Goal: Information Seeking & Learning: Check status

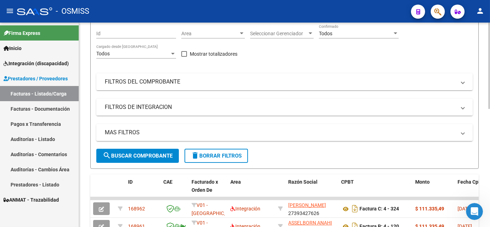
scroll to position [67, 0]
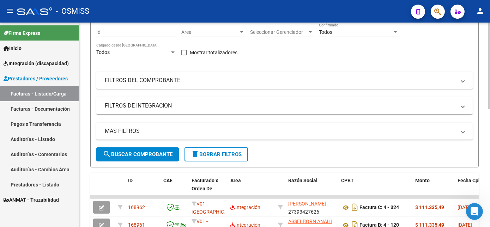
click at [480, 63] on div "Video tutorial PRESTADORES -> Listado de CPBTs Emitidos por Prestadores / Prove…" at bounding box center [285, 187] width 413 height 462
click at [159, 110] on mat-panel-title "FILTROS DE INTEGRACION" at bounding box center [280, 106] width 351 height 8
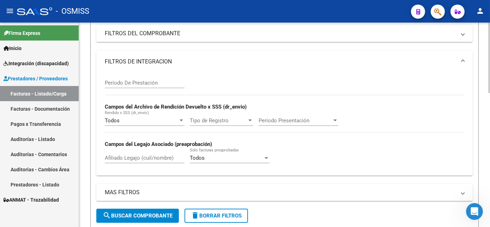
click at [490, 123] on html "menu - OSMISS person Firma Express Inicio Instructivos Contacto OS Integración …" at bounding box center [245, 113] width 490 height 227
click at [137, 161] on input "Afiliado Legajo (cuil/nombre)" at bounding box center [145, 158] width 80 height 6
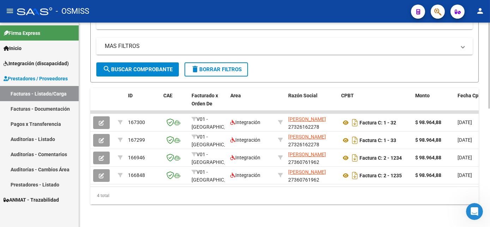
scroll to position [279, 0]
click at [490, 157] on html "menu - OSMISS person Firma Express Inicio Instructivos Contacto OS Integración …" at bounding box center [245, 113] width 490 height 227
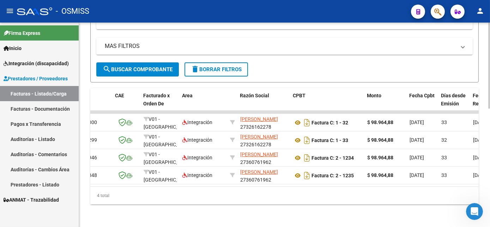
scroll to position [0, 0]
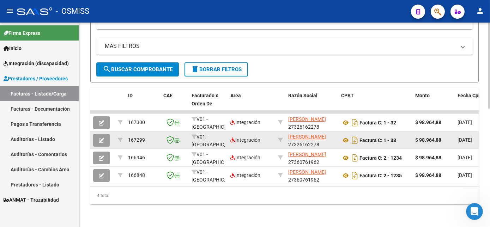
type input "[PERSON_NAME]"
click at [101, 138] on icon "button" at bounding box center [101, 140] width 5 height 5
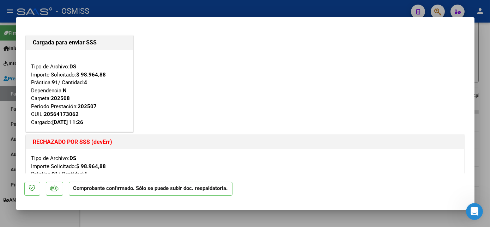
click at [378, 107] on div "Cargada para enviar SSS Tipo de Archivo: DS Importe Solicitado: $ 98.964,88 Prá…" at bounding box center [245, 133] width 442 height 199
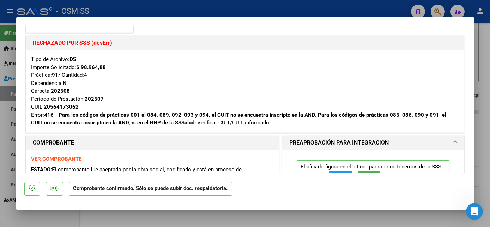
scroll to position [62, 0]
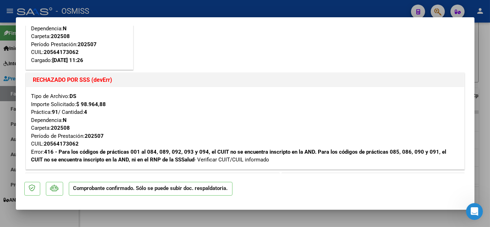
click at [402, 88] on div "Tipo de Archivo: DS Importe Solicitado: $ 98.964,88 Práctica: 91 / Cantidad: 4 …" at bounding box center [245, 128] width 438 height 82
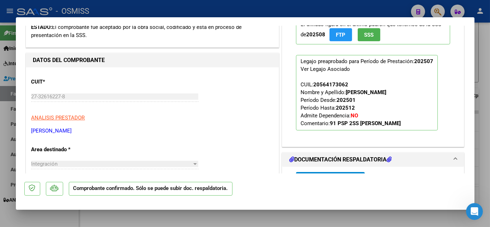
scroll to position [243, 0]
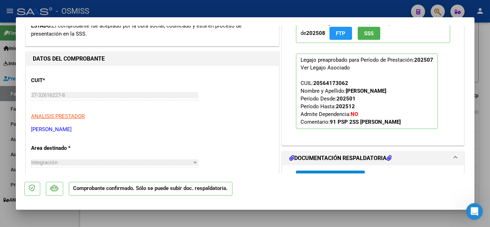
click at [151, 222] on div at bounding box center [245, 113] width 490 height 227
type input "$ 0,00"
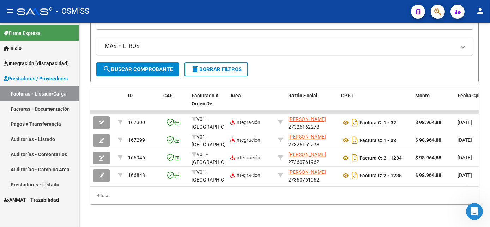
scroll to position [279, 0]
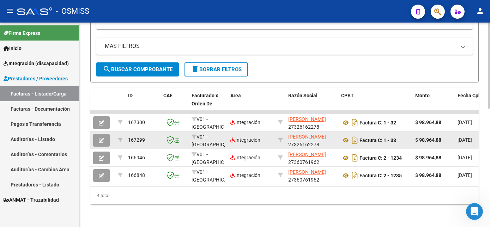
click at [100, 138] on icon "button" at bounding box center [101, 140] width 5 height 5
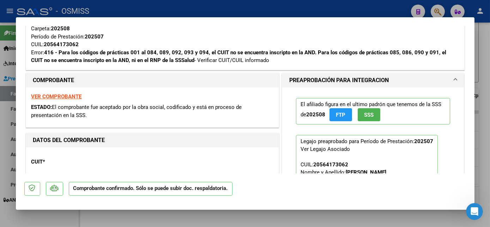
scroll to position [196, 0]
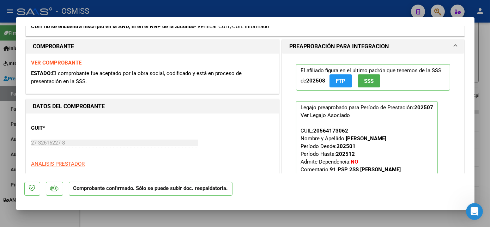
click at [72, 60] on strong "VER COMPROBANTE" at bounding box center [56, 63] width 50 height 6
click at [464, 167] on mat-dialog-content "Cargada para enviar SSS Tipo de Archivo: DS Importe Solicitado: $ 98.964,88 Prá…" at bounding box center [245, 100] width 459 height 148
click at [484, 76] on div at bounding box center [245, 113] width 490 height 227
type input "$ 0,00"
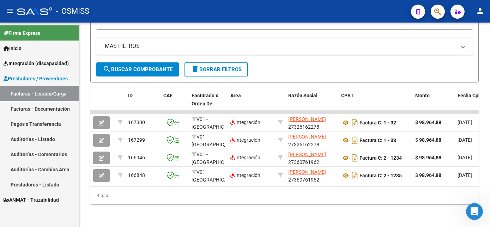
scroll to position [279, 0]
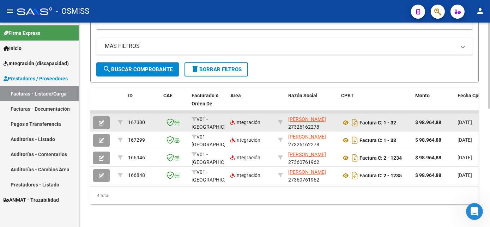
click at [96, 118] on button "button" at bounding box center [101, 122] width 17 height 13
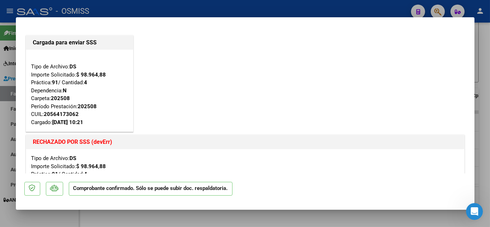
click at [415, 79] on div "Cargada para enviar SSS Tipo de Archivo: DS Importe Solicitado: $ 98.964,88 Prá…" at bounding box center [245, 133] width 442 height 199
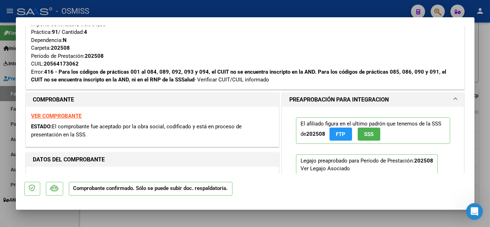
click at [390, 212] on div at bounding box center [245, 113] width 490 height 227
type input "$ 0,00"
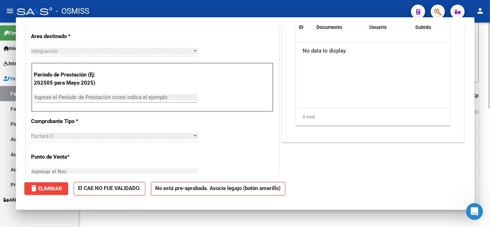
scroll to position [279, 0]
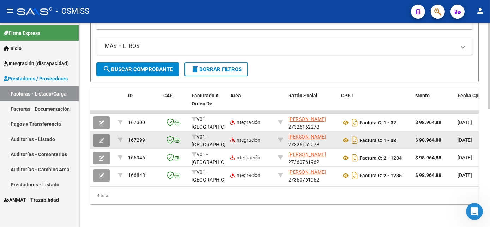
click at [102, 140] on icon "button" at bounding box center [101, 140] width 5 height 5
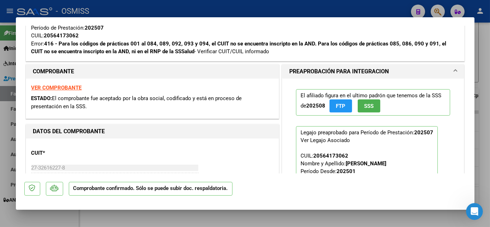
scroll to position [141, 0]
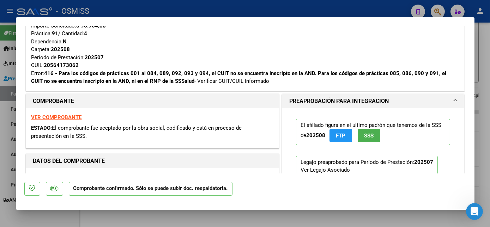
click at [400, 41] on div "Tipo de Archivo: DS Importe Solicitado: $ 98.964,88 Práctica: 91 / Cantidad: 4 …" at bounding box center [245, 50] width 428 height 72
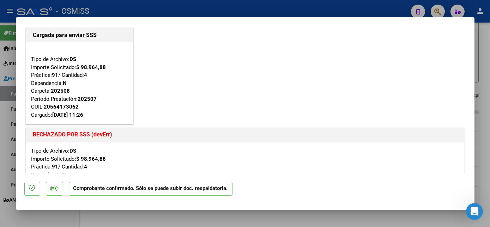
scroll to position [0, 0]
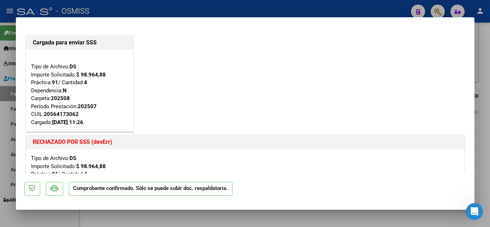
click at [198, 216] on div at bounding box center [245, 113] width 490 height 227
type input "$ 0,00"
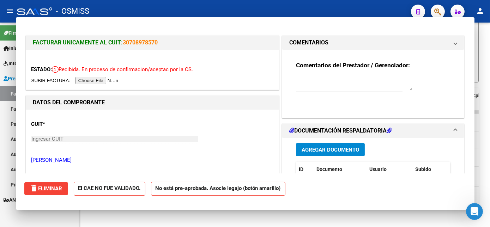
scroll to position [279, 0]
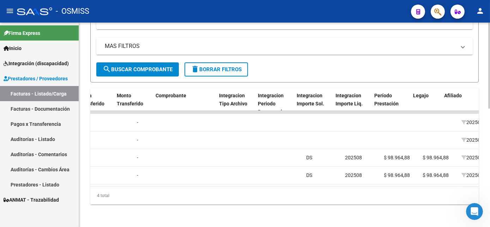
scroll to position [0, 724]
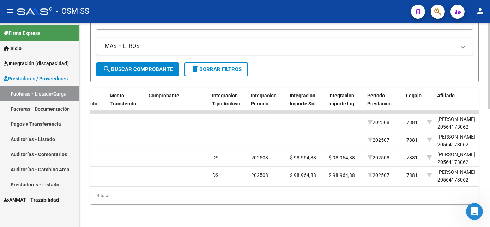
click at [338, 205] on div "4 total" at bounding box center [284, 196] width 389 height 18
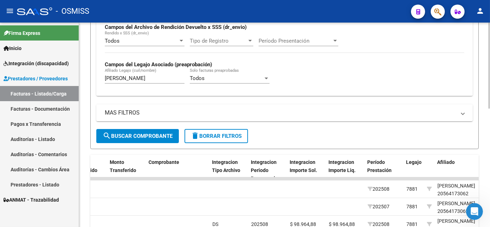
scroll to position [280, 0]
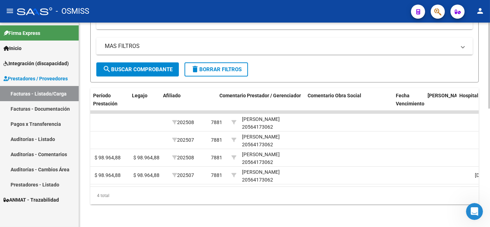
scroll to position [0, 1004]
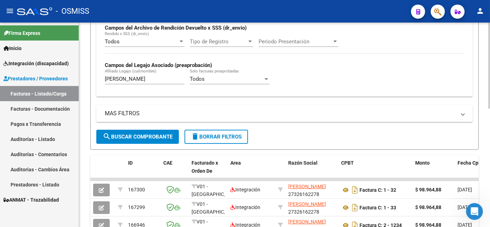
scroll to position [182, 0]
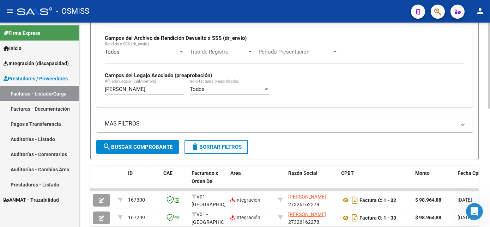
click at [484, 120] on div "Video tutorial PRESTADORES -> Listado de CPBTs Emitidos por Prestadores / Prove…" at bounding box center [285, 72] width 413 height 465
drag, startPoint x: 150, startPoint y: 105, endPoint x: 54, endPoint y: 123, distance: 97.6
click at [54, 123] on mat-sidenav-container "Firma Express Inicio Instructivos Contacto OS Integración (discapacidad) Legajo…" at bounding box center [245, 125] width 490 height 205
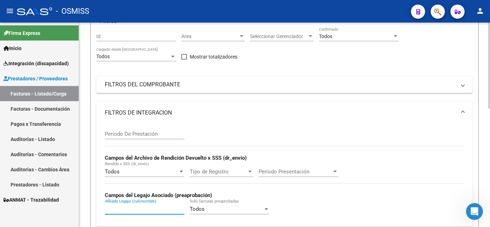
scroll to position [64, 0]
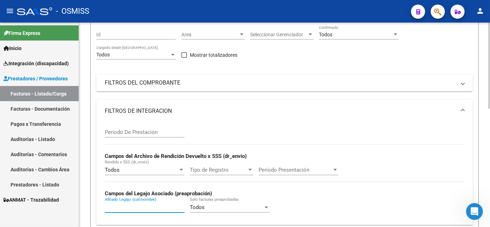
click at [482, 61] on div "Video tutorial PRESTADORES -> Listado de CPBTs Emitidos por Prestadores / Prove…" at bounding box center [285, 190] width 413 height 465
click at [265, 87] on mat-panel-title "FILTROS DEL COMPROBANTE" at bounding box center [280, 83] width 351 height 8
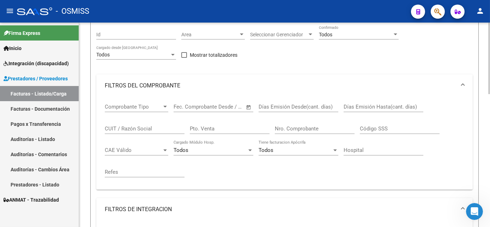
click at [135, 132] on input "CUIT / Razón Social" at bounding box center [145, 129] width 80 height 6
paste input "27303416868"
type input "27303416868"
drag, startPoint x: 488, startPoint y: 78, endPoint x: 489, endPoint y: 109, distance: 31.1
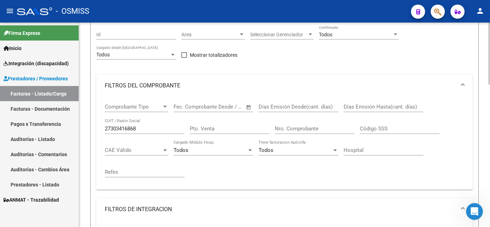
drag, startPoint x: 489, startPoint y: 109, endPoint x: 471, endPoint y: 41, distance: 70.1
click at [471, 41] on form "Filtros Id Area Area Seleccionar Gerenciador Seleccionar Gerenciador Todos Conf…" at bounding box center [284, 198] width 389 height 358
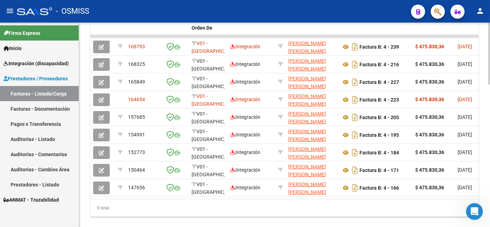
scroll to position [435, 0]
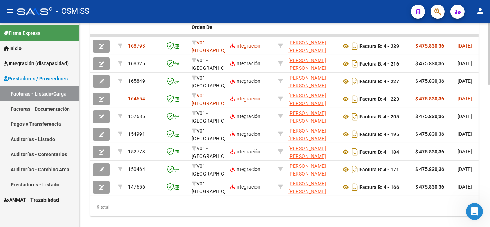
click at [490, 180] on html "menu - OSMISS person Firma Express Inicio Instructivos Contacto OS Integración …" at bounding box center [245, 113] width 490 height 227
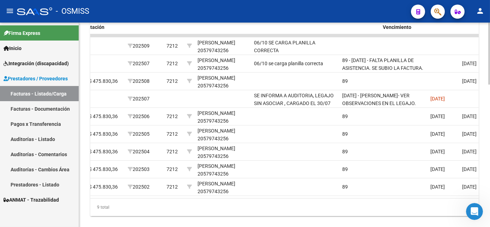
scroll to position [0, 1014]
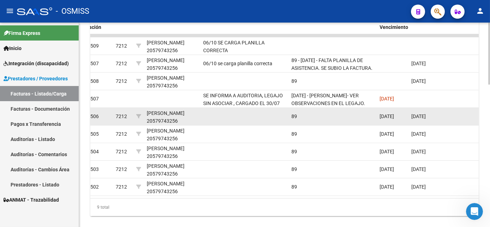
click at [477, 125] on datatable-body-cell at bounding box center [466, 116] width 53 height 17
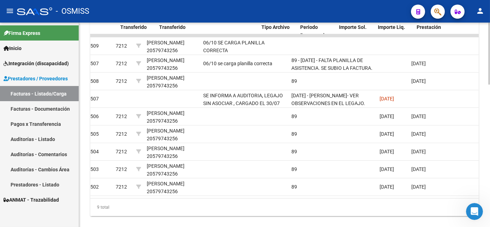
scroll to position [0, 675]
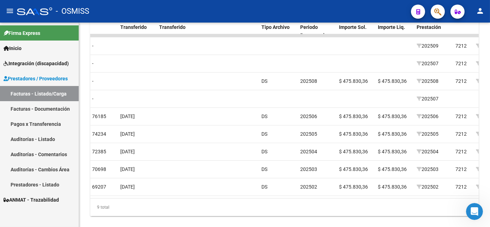
click at [34, 64] on span "Integración (discapacidad)" at bounding box center [36, 64] width 65 height 8
